Goal: Book appointment/travel/reservation

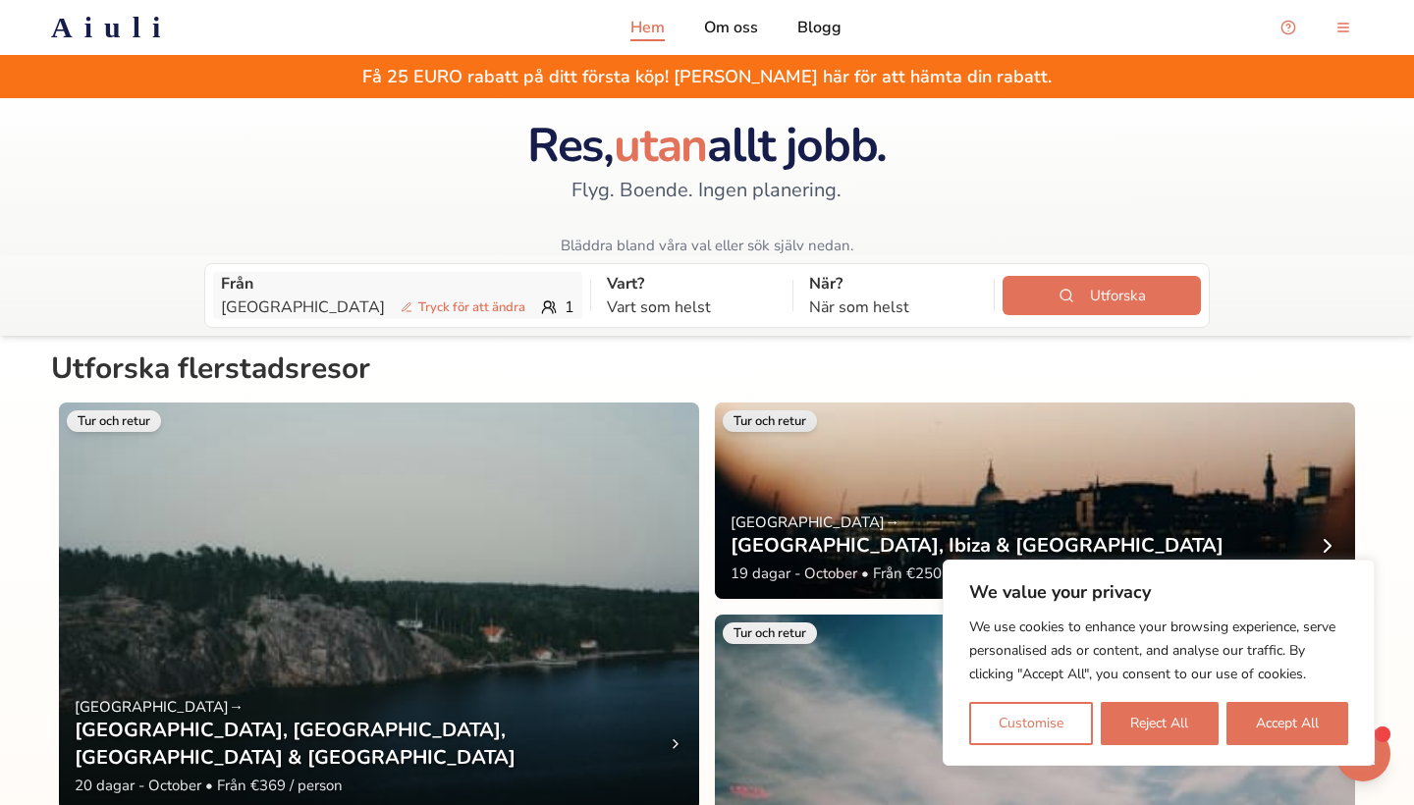
click at [428, 314] on span "Tryck för att ändra" at bounding box center [463, 308] width 140 height 20
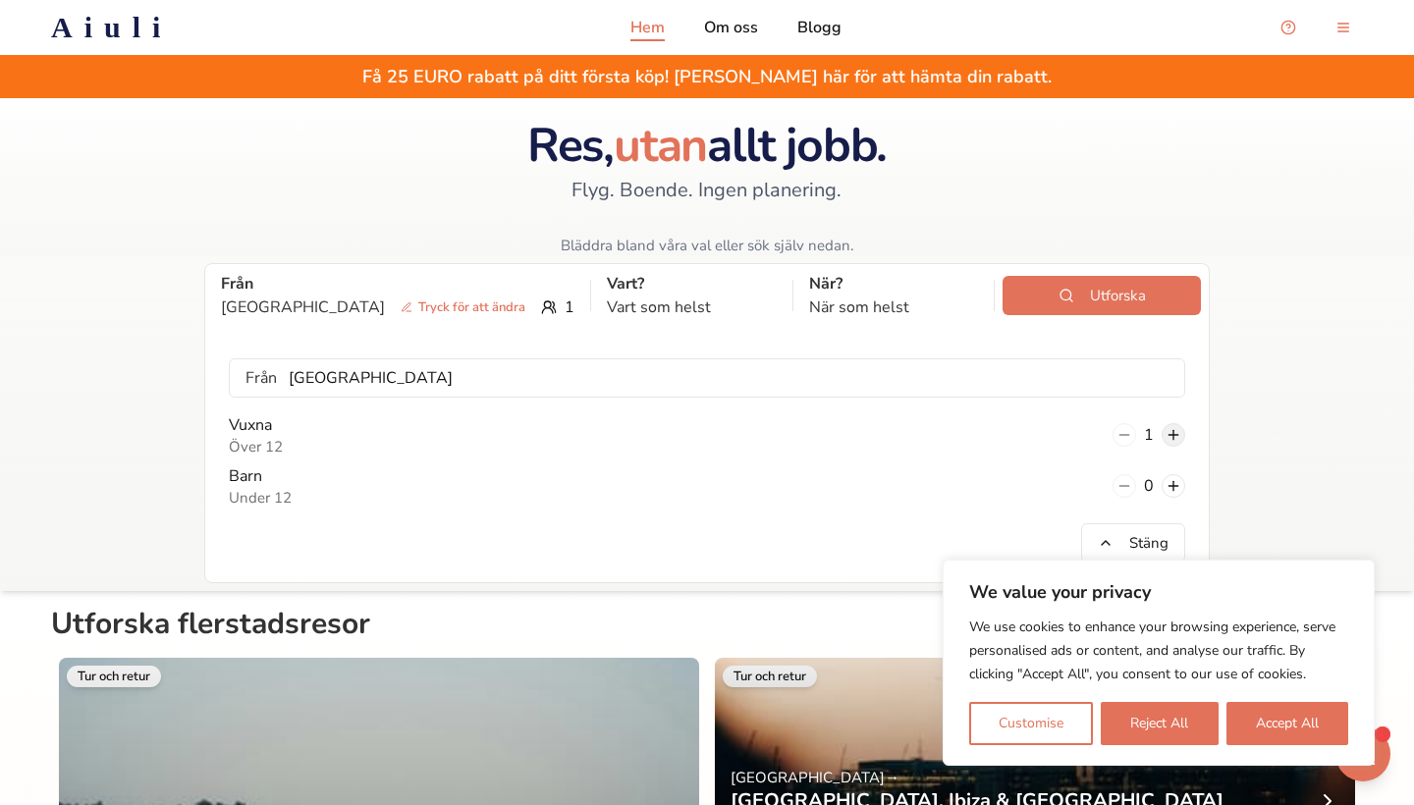
click at [1181, 439] on button at bounding box center [1174, 435] width 24 height 24
click at [631, 307] on p "Vart som helst" at bounding box center [692, 308] width 170 height 24
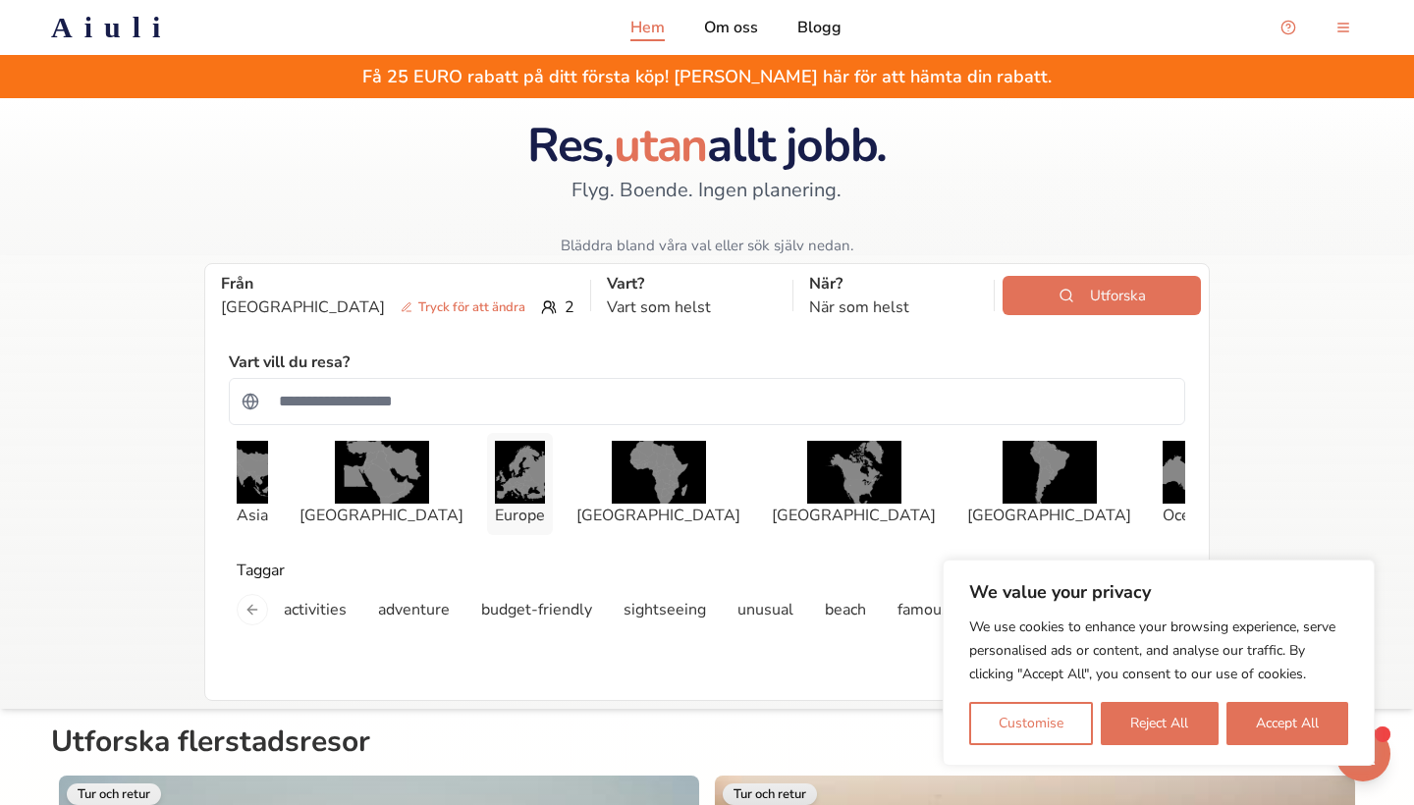
click at [519, 509] on p "Europe" at bounding box center [520, 516] width 50 height 24
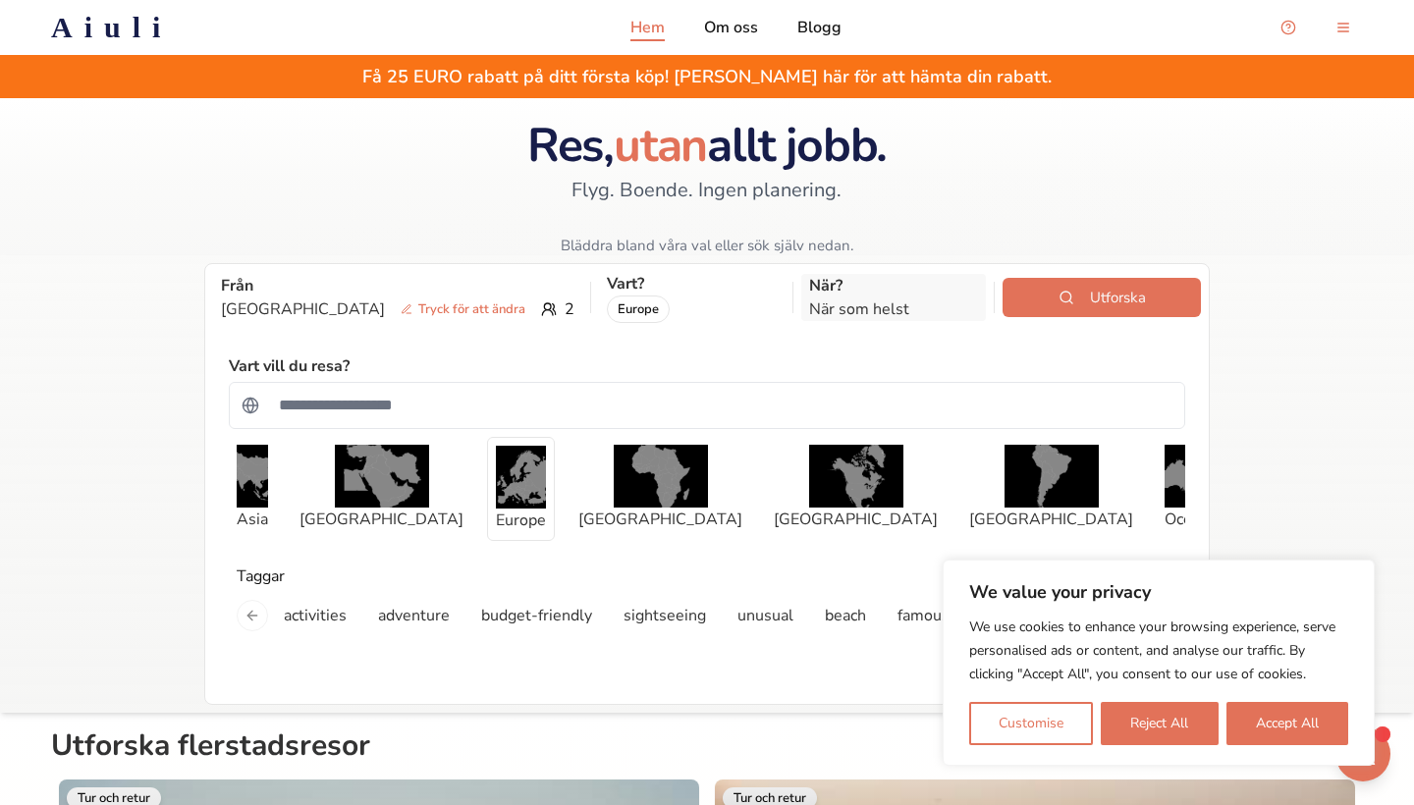
click at [809, 306] on p "När som helst" at bounding box center [894, 310] width 170 height 24
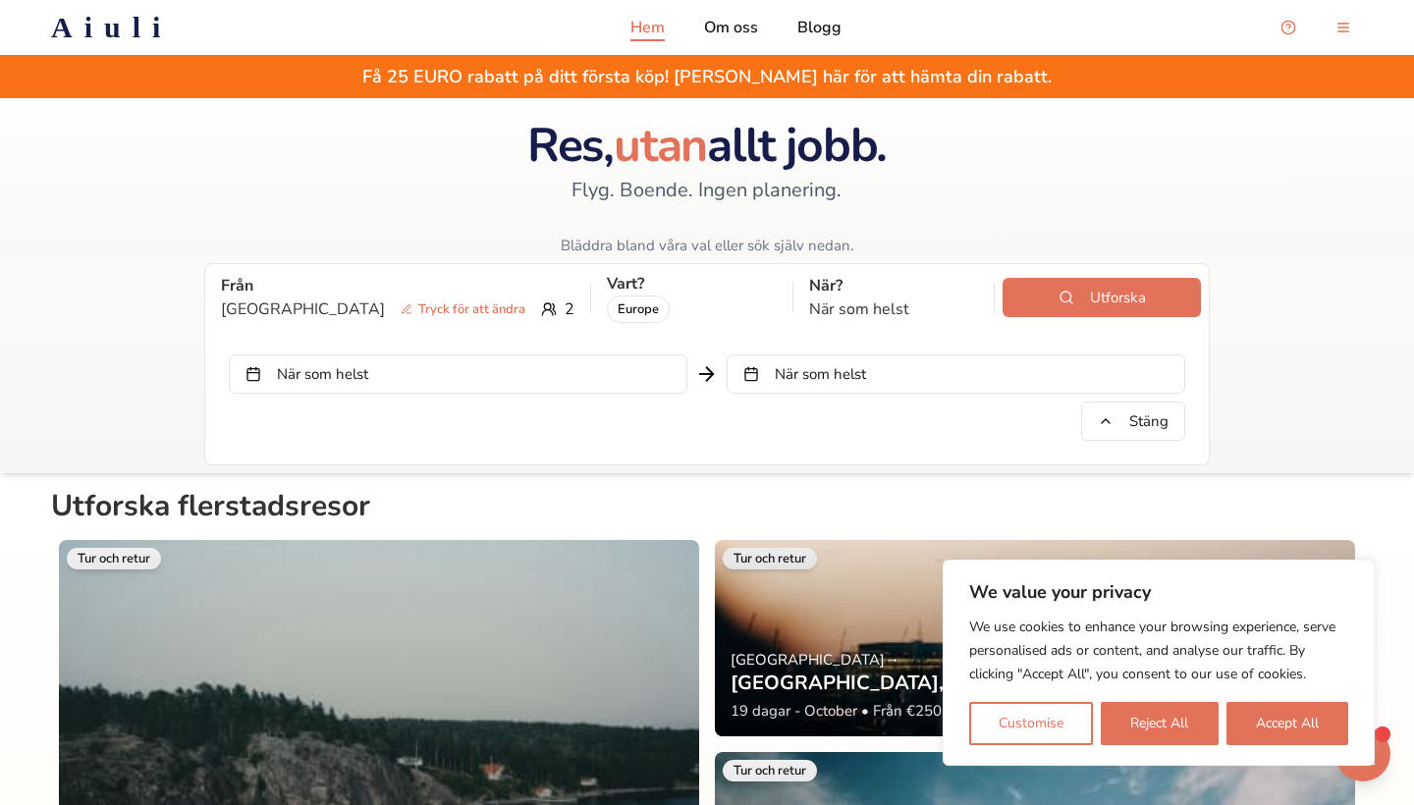
click at [658, 374] on button "När som helst" at bounding box center [458, 374] width 459 height 39
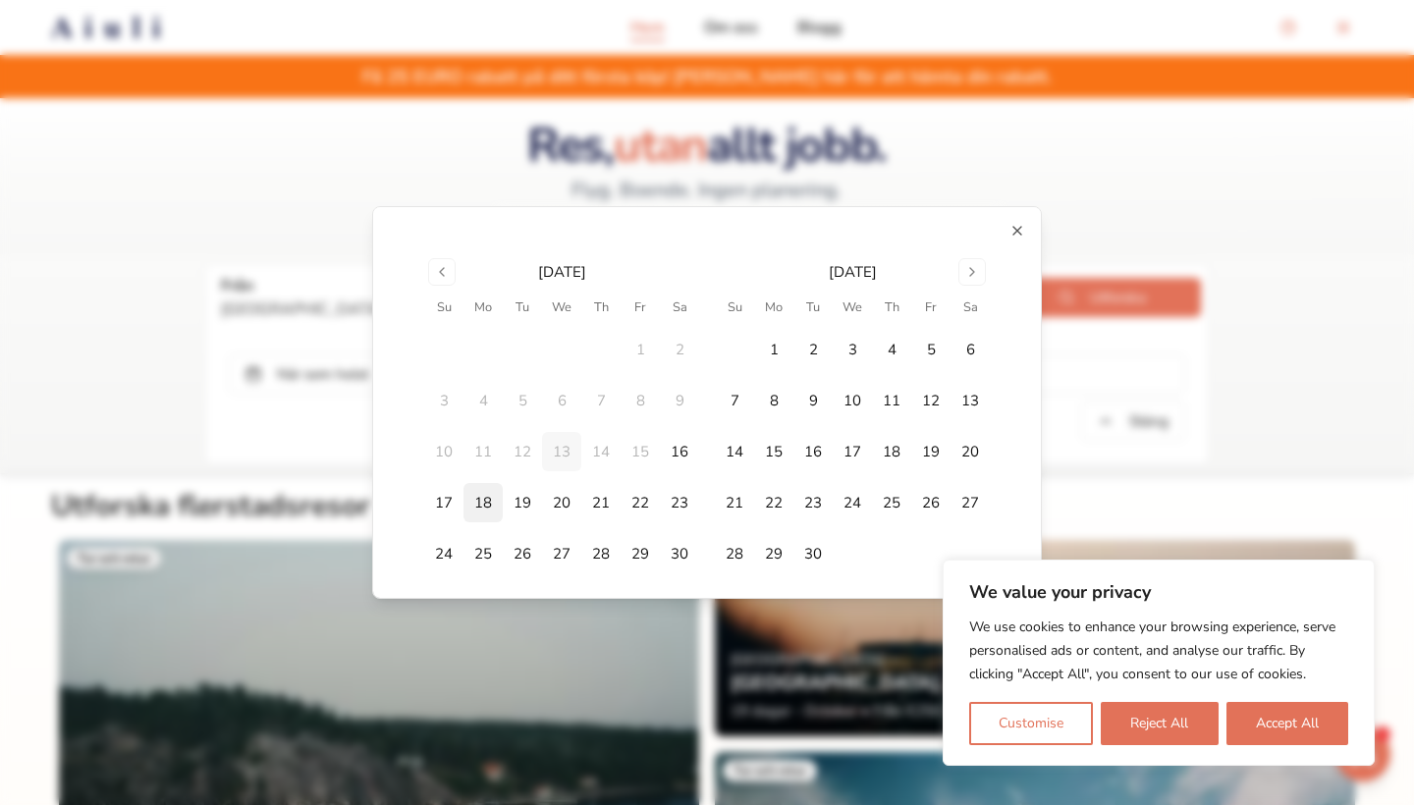
click at [485, 501] on button "18" at bounding box center [483, 502] width 39 height 39
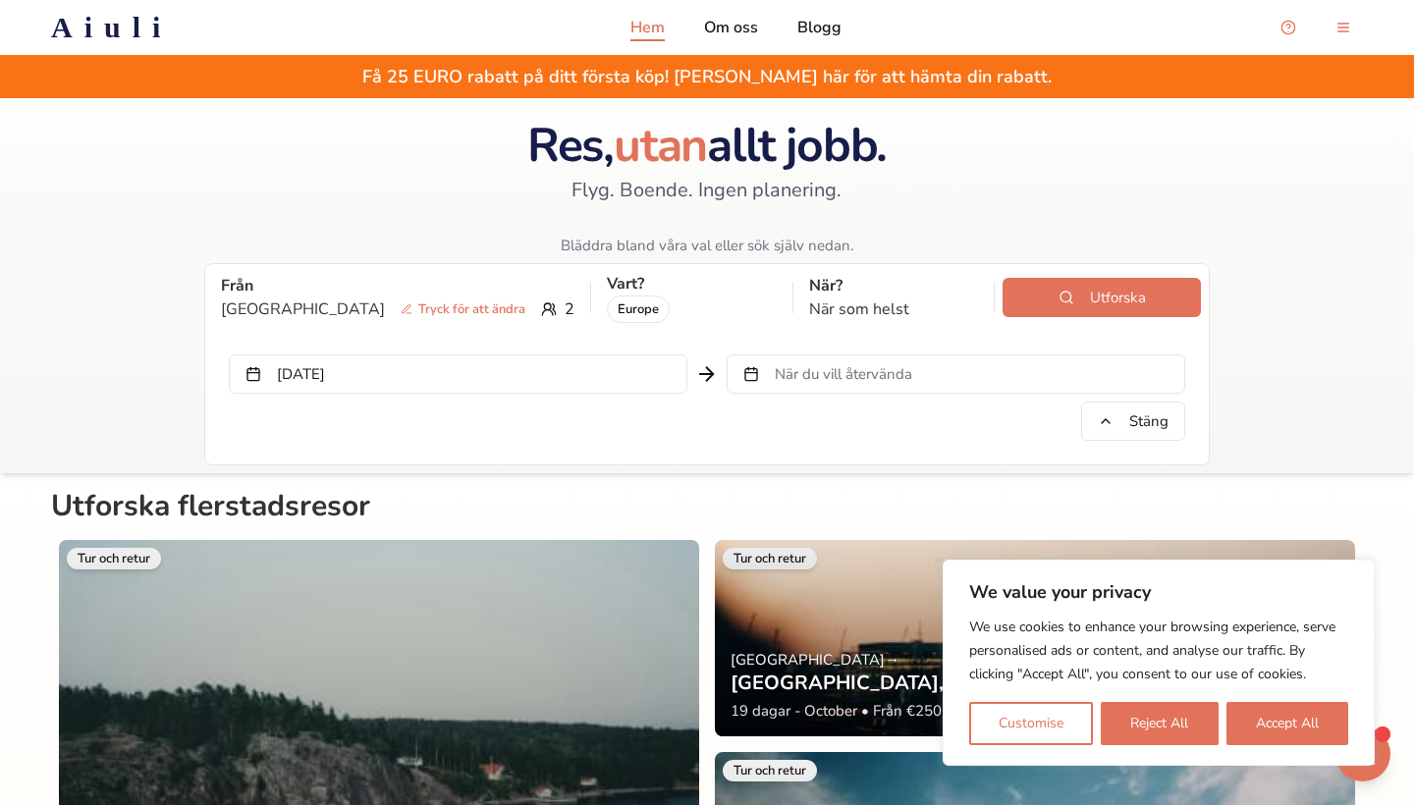
click at [851, 364] on span "När du vill återvända" at bounding box center [843, 374] width 137 height 20
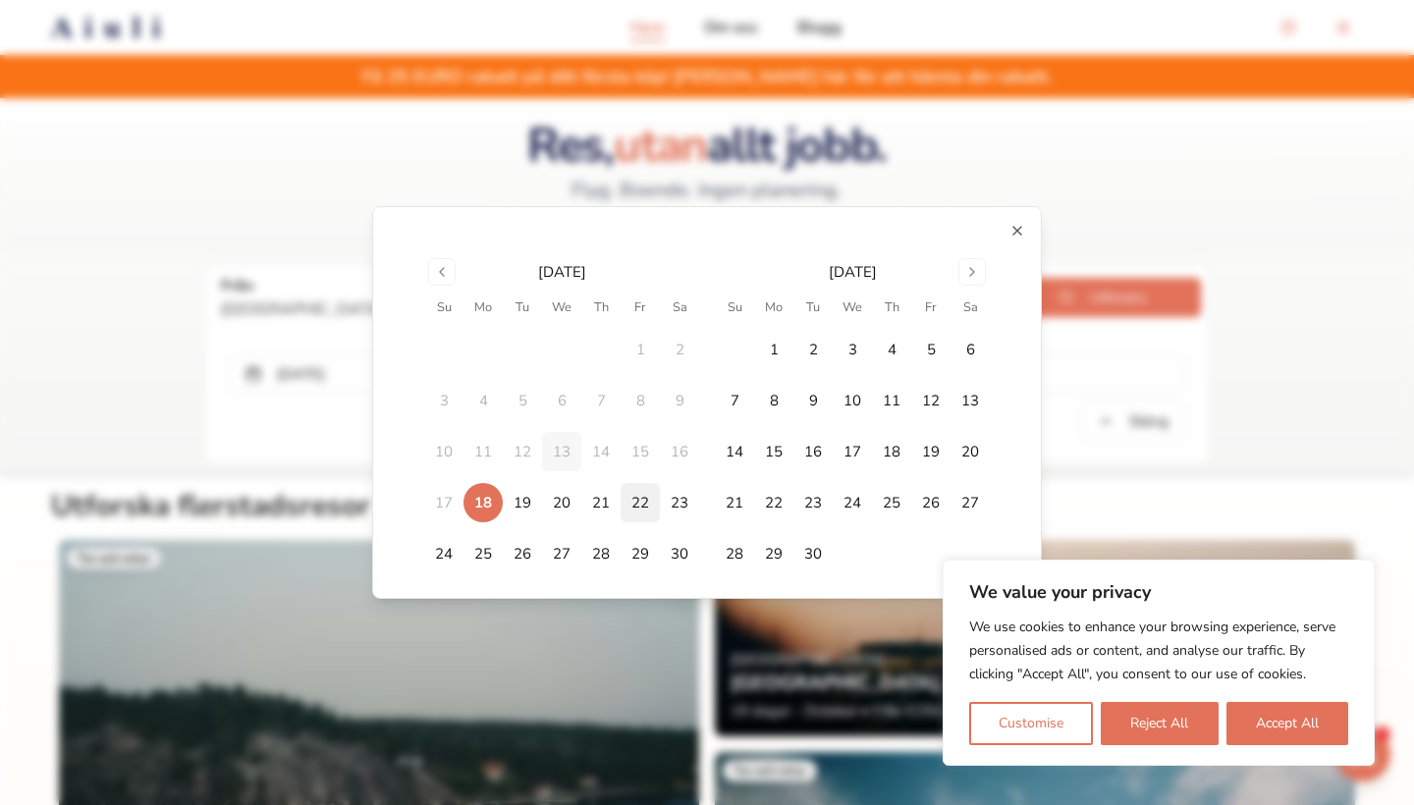
click at [640, 510] on button "22" at bounding box center [640, 502] width 39 height 39
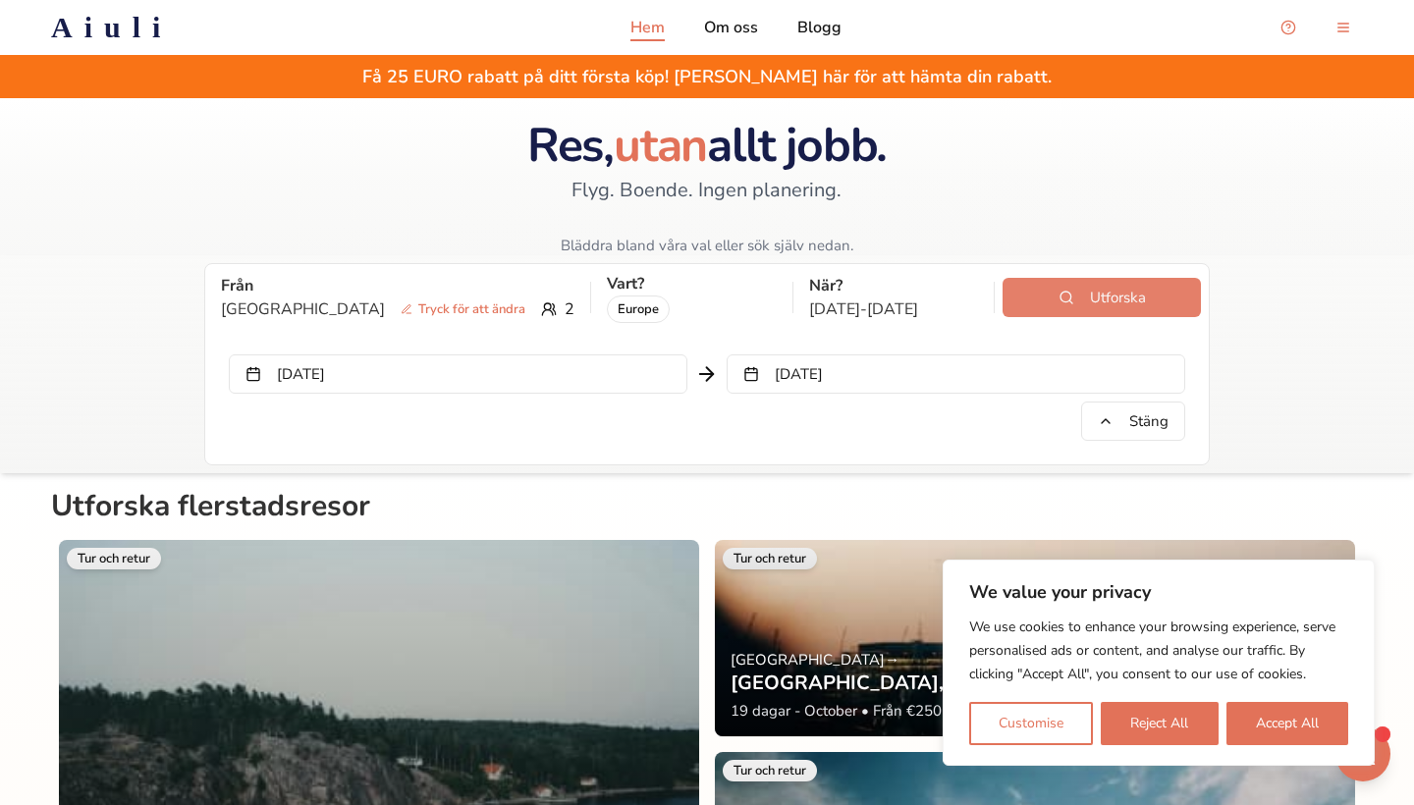
click at [1072, 302] on button "Utforska" at bounding box center [1102, 297] width 198 height 39
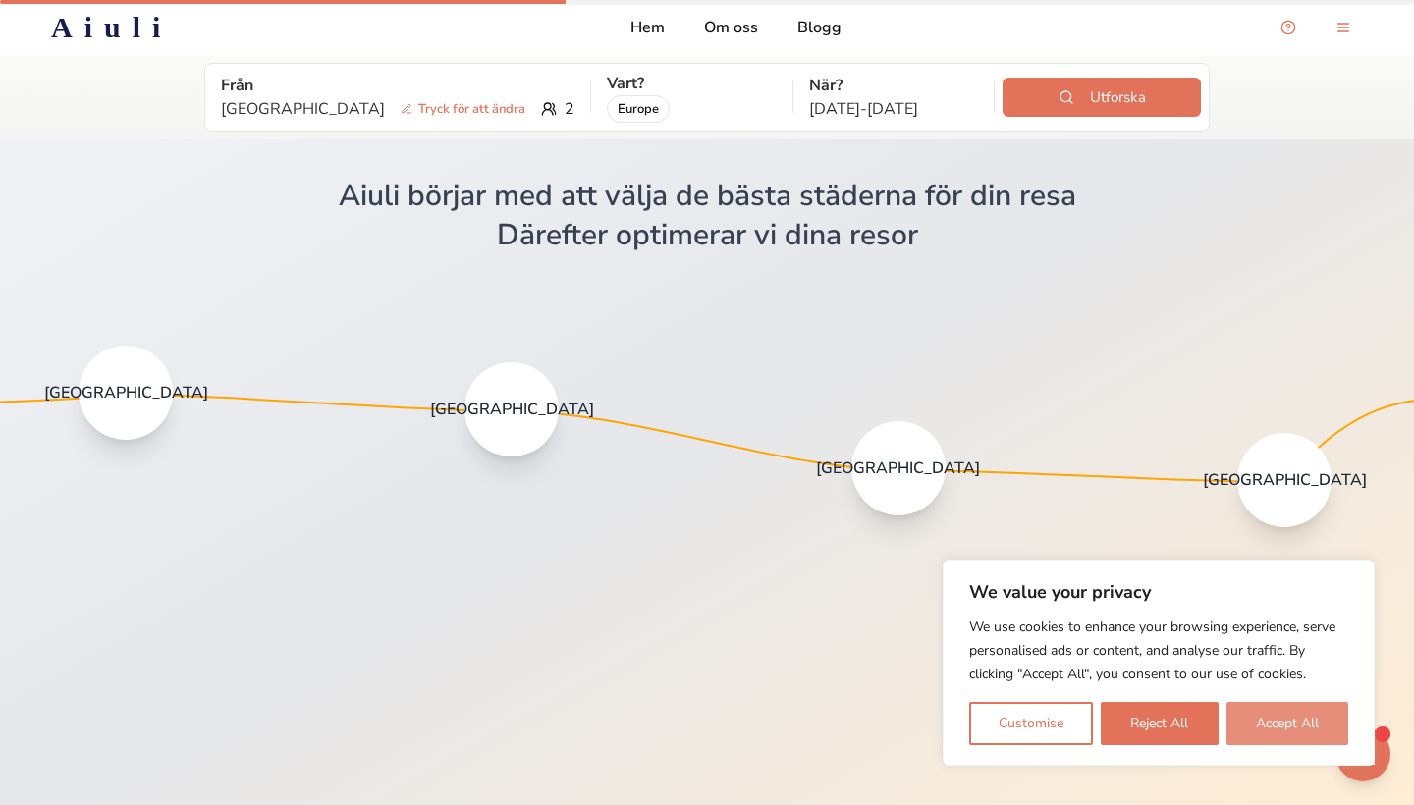
click at [1292, 716] on button "Accept All" at bounding box center [1288, 723] width 122 height 43
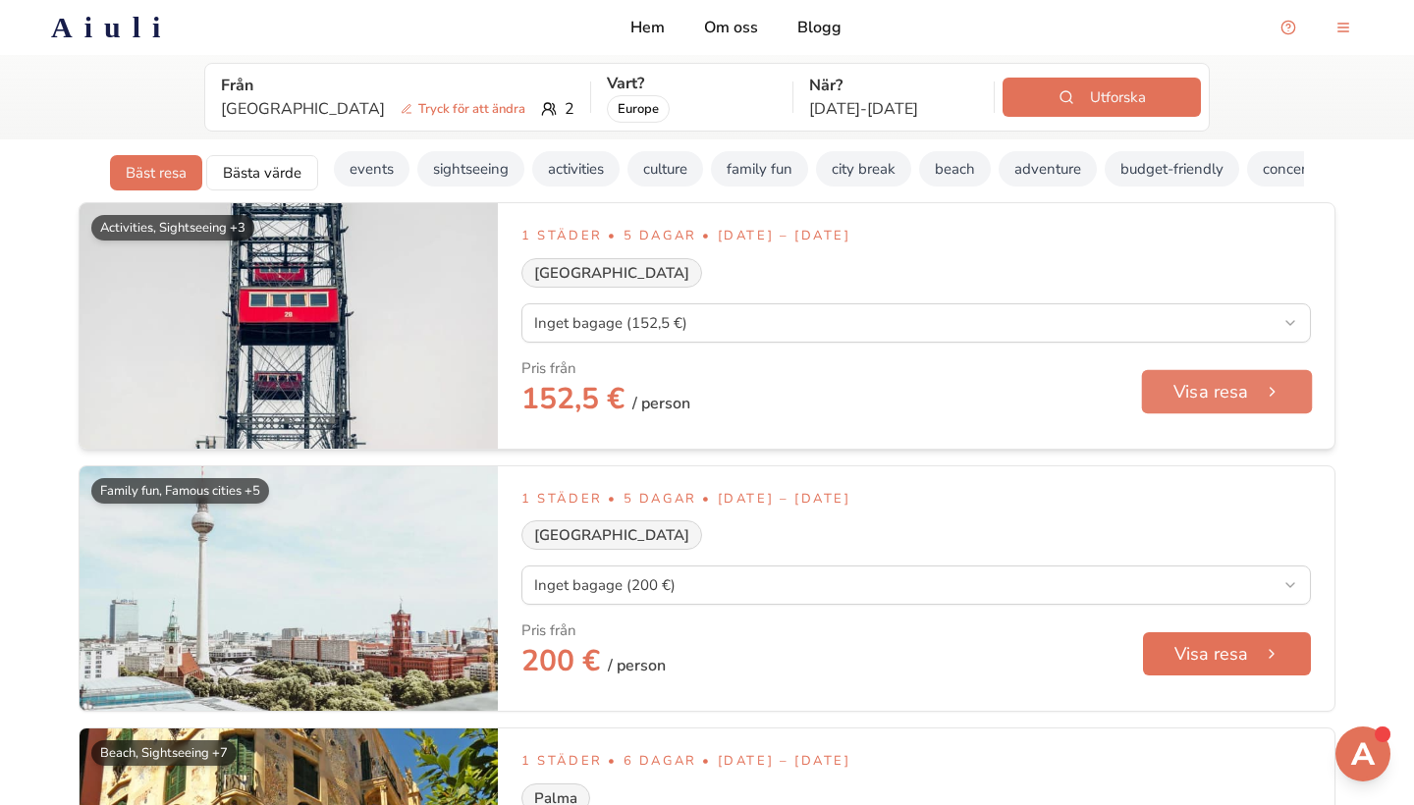
click at [1281, 400] on button "Visa resa" at bounding box center [1227, 391] width 171 height 44
